Goal: Task Accomplishment & Management: Manage account settings

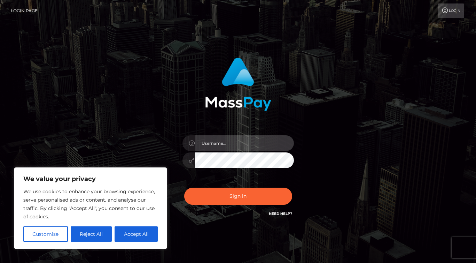
click at [224, 141] on input "text" at bounding box center [244, 143] width 99 height 16
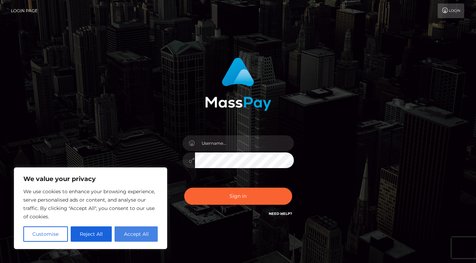
click at [130, 233] on button "Accept All" at bounding box center [136, 233] width 43 height 15
checkbox input "true"
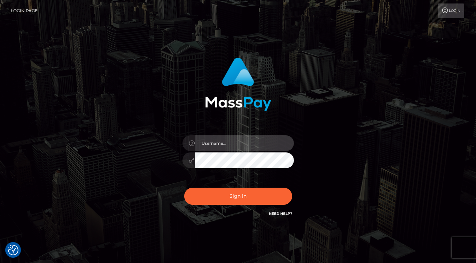
click at [238, 142] on input "text" at bounding box center [244, 143] width 99 height 16
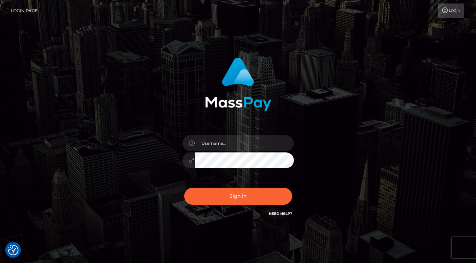
click at [164, 230] on div "Sign in" at bounding box center [238, 141] width 476 height 282
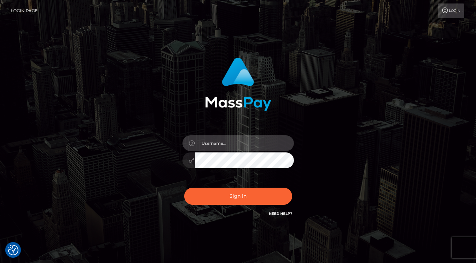
click at [222, 145] on input "text" at bounding box center [244, 143] width 99 height 16
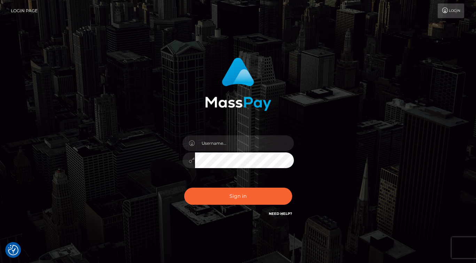
click at [379, 203] on div "Sign in" at bounding box center [238, 140] width 397 height 177
